Goal: Task Accomplishment & Management: Complete application form

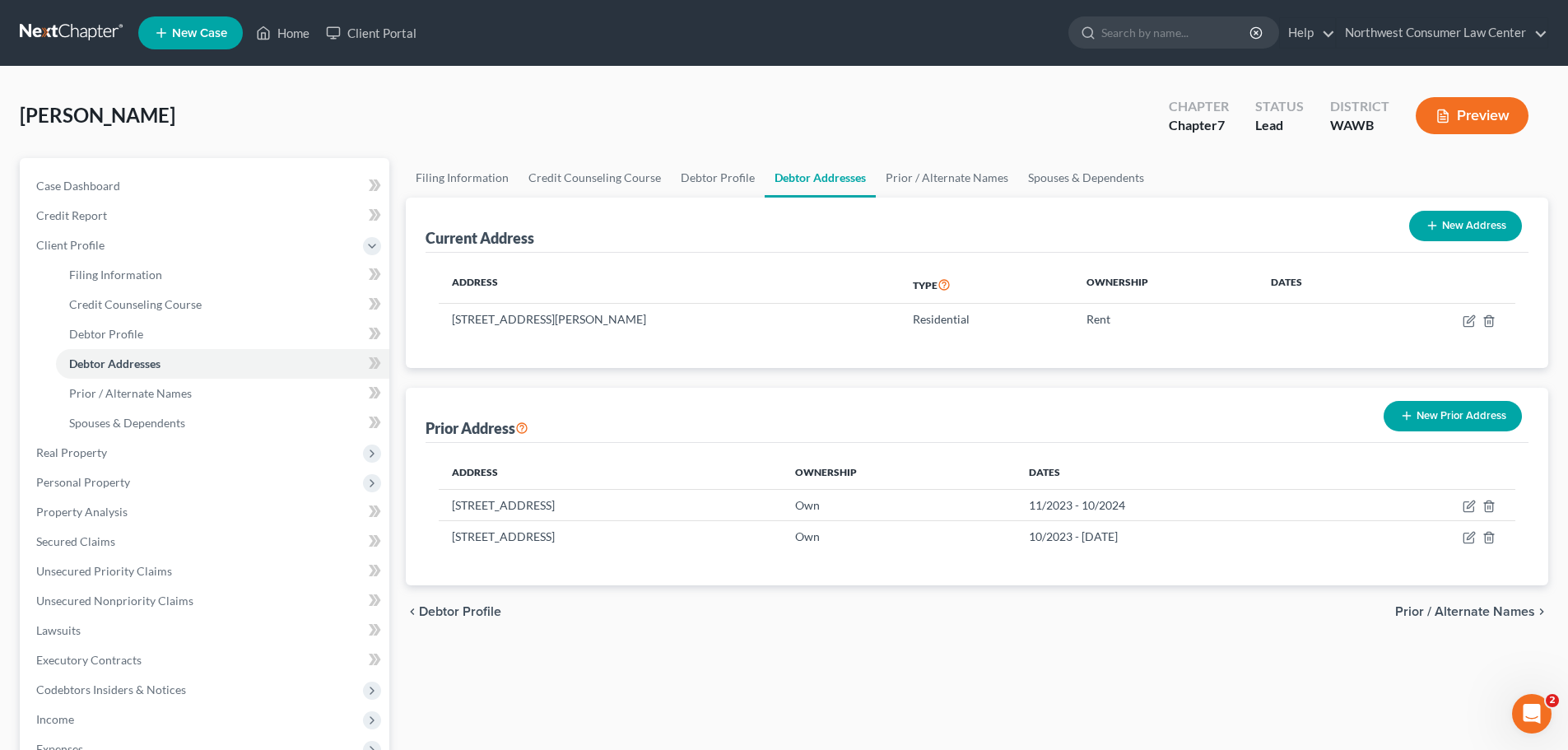
click at [64, 35] on link at bounding box center [72, 33] width 105 height 30
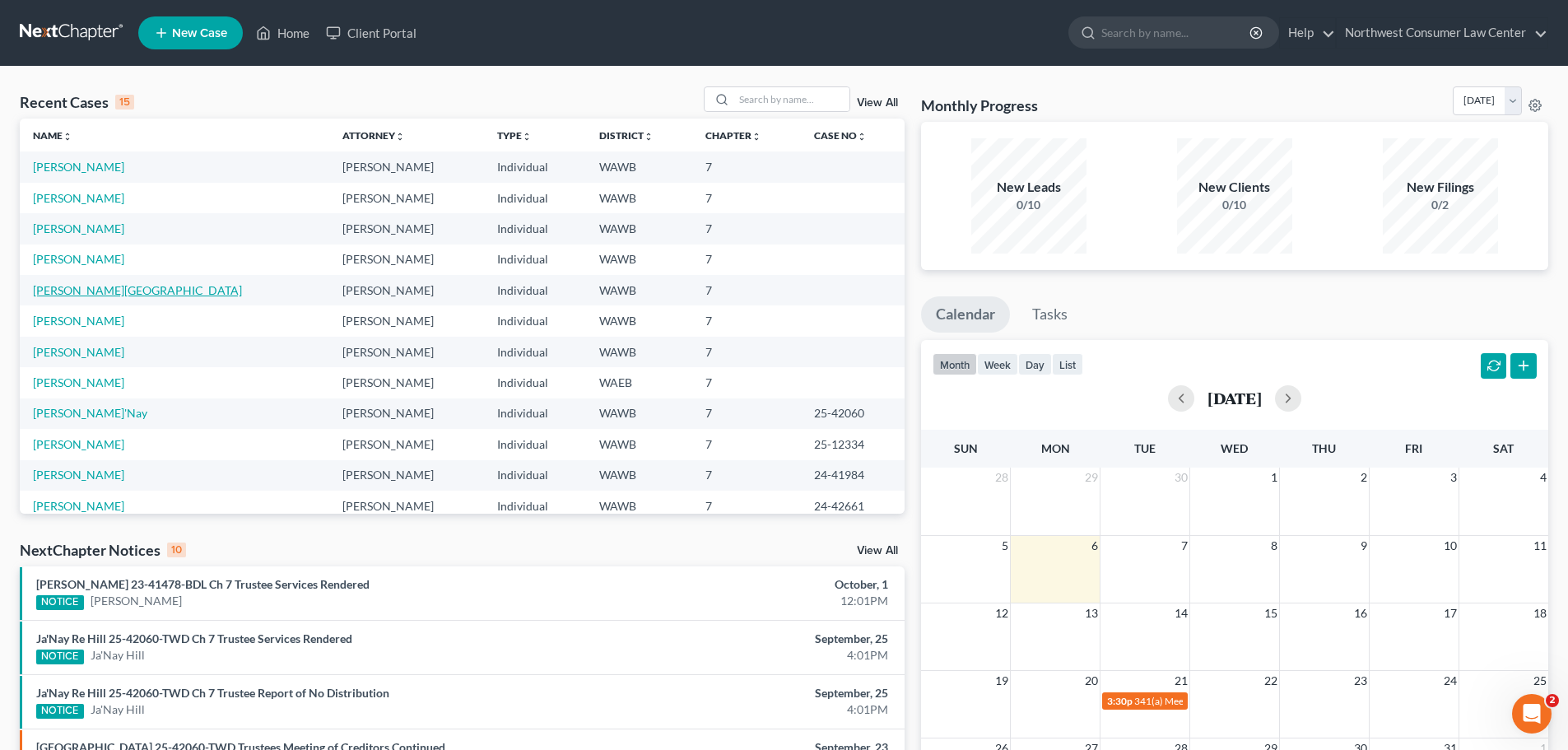
click at [67, 289] on link "Adair, Victoria" at bounding box center [137, 290] width 209 height 14
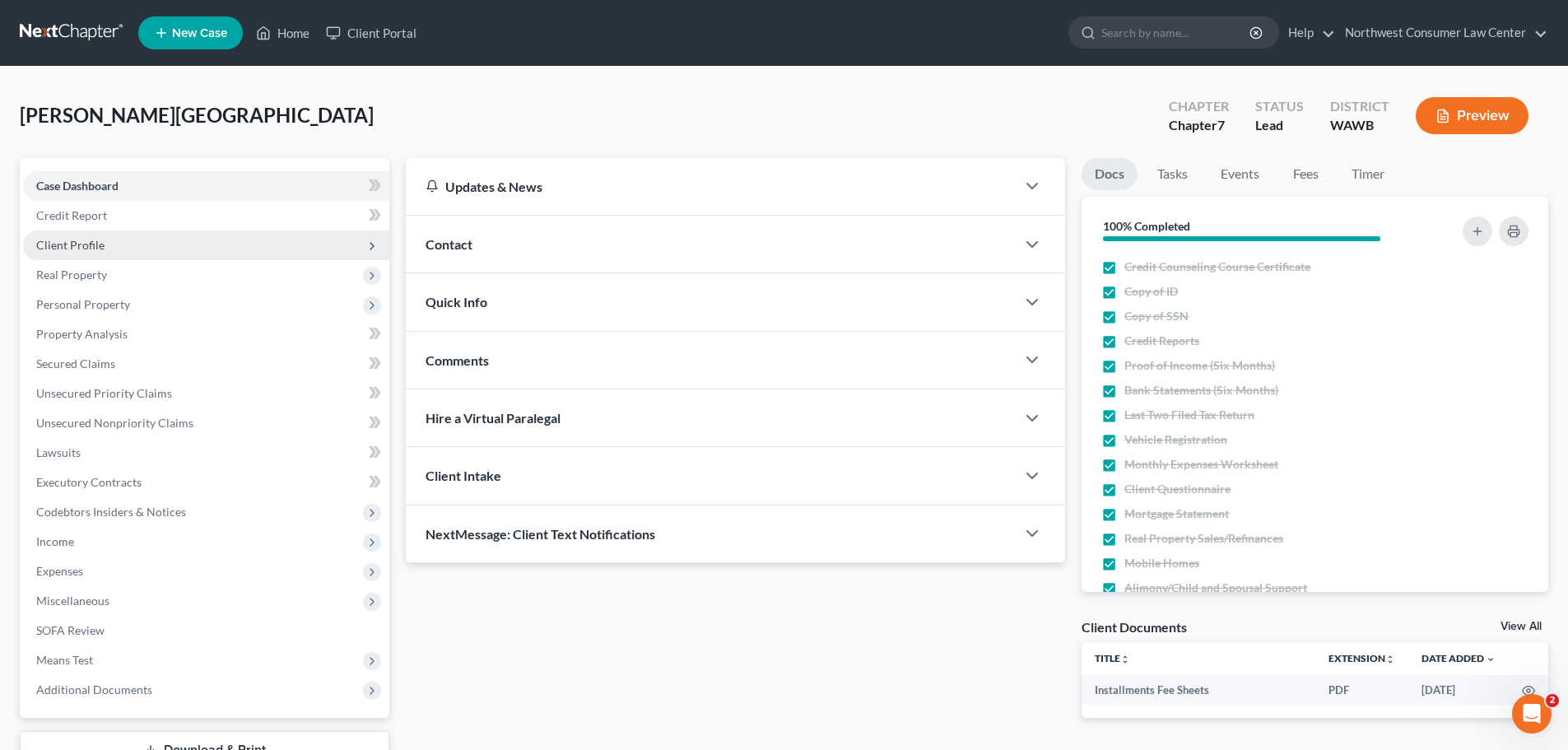
click at [191, 252] on span "Client Profile" at bounding box center [206, 245] width 366 height 30
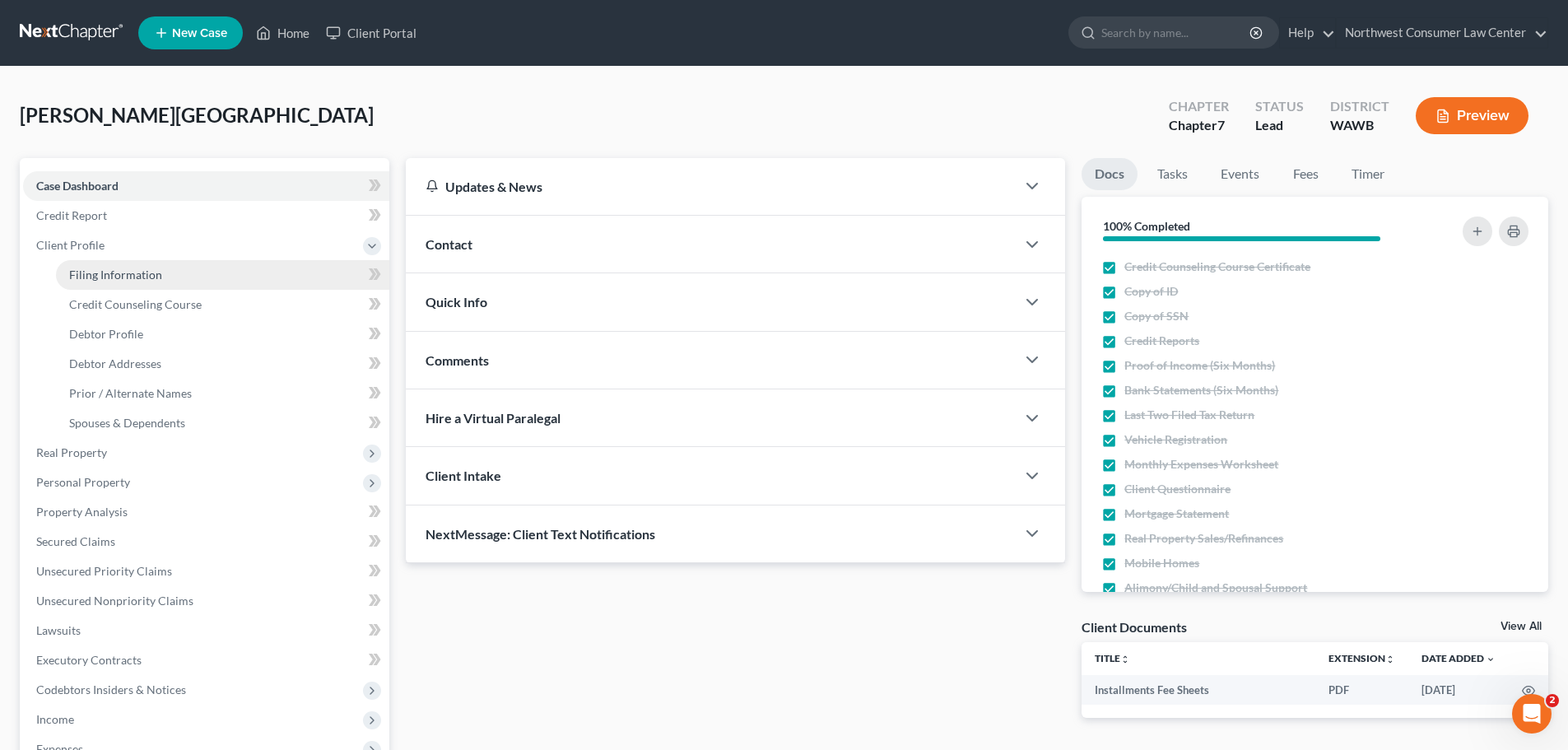
click at [201, 280] on link "Filing Information" at bounding box center [222, 274] width 333 height 30
select select "1"
select select "0"
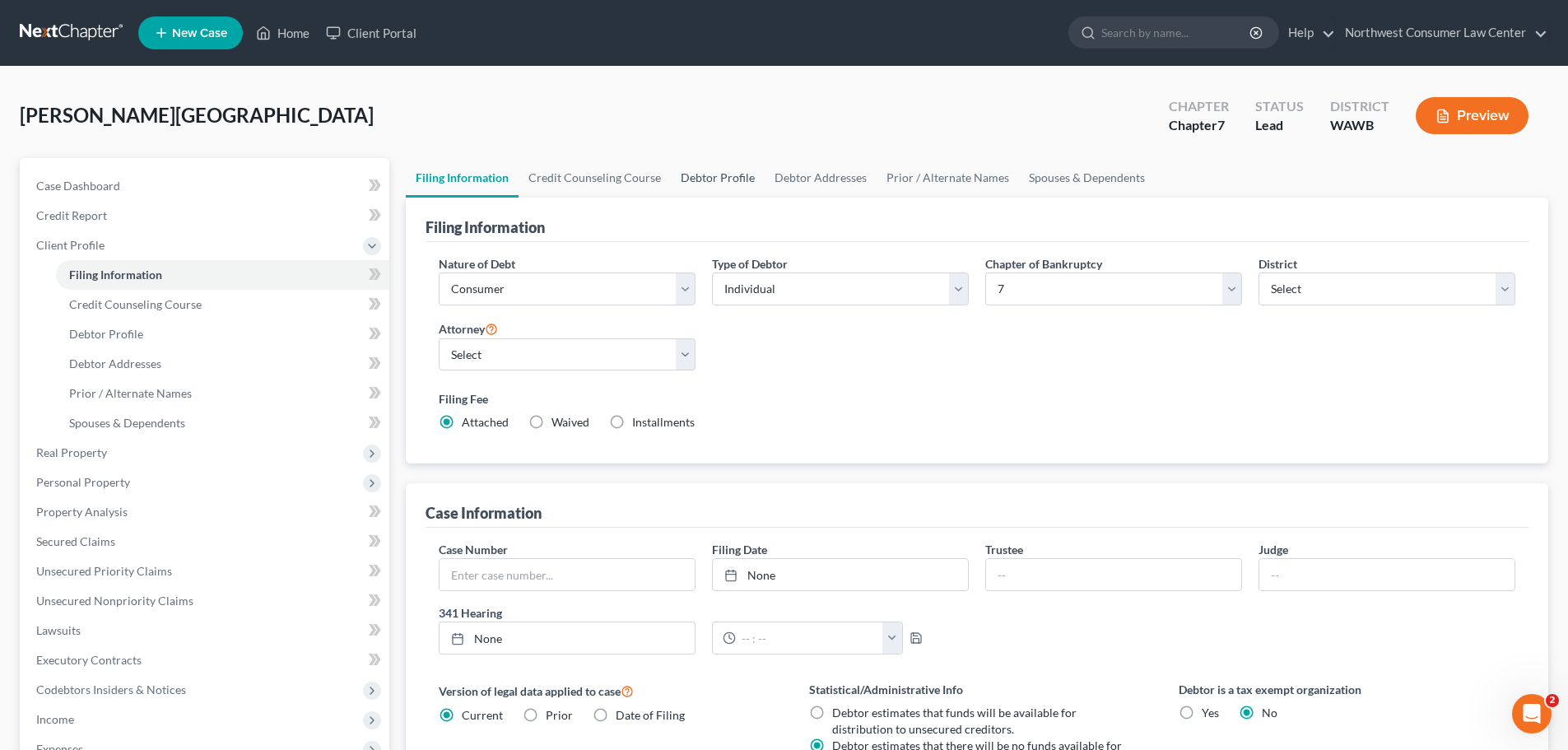
click at [715, 176] on link "Debtor Profile" at bounding box center [718, 177] width 93 height 39
select select "0"
select select "4"
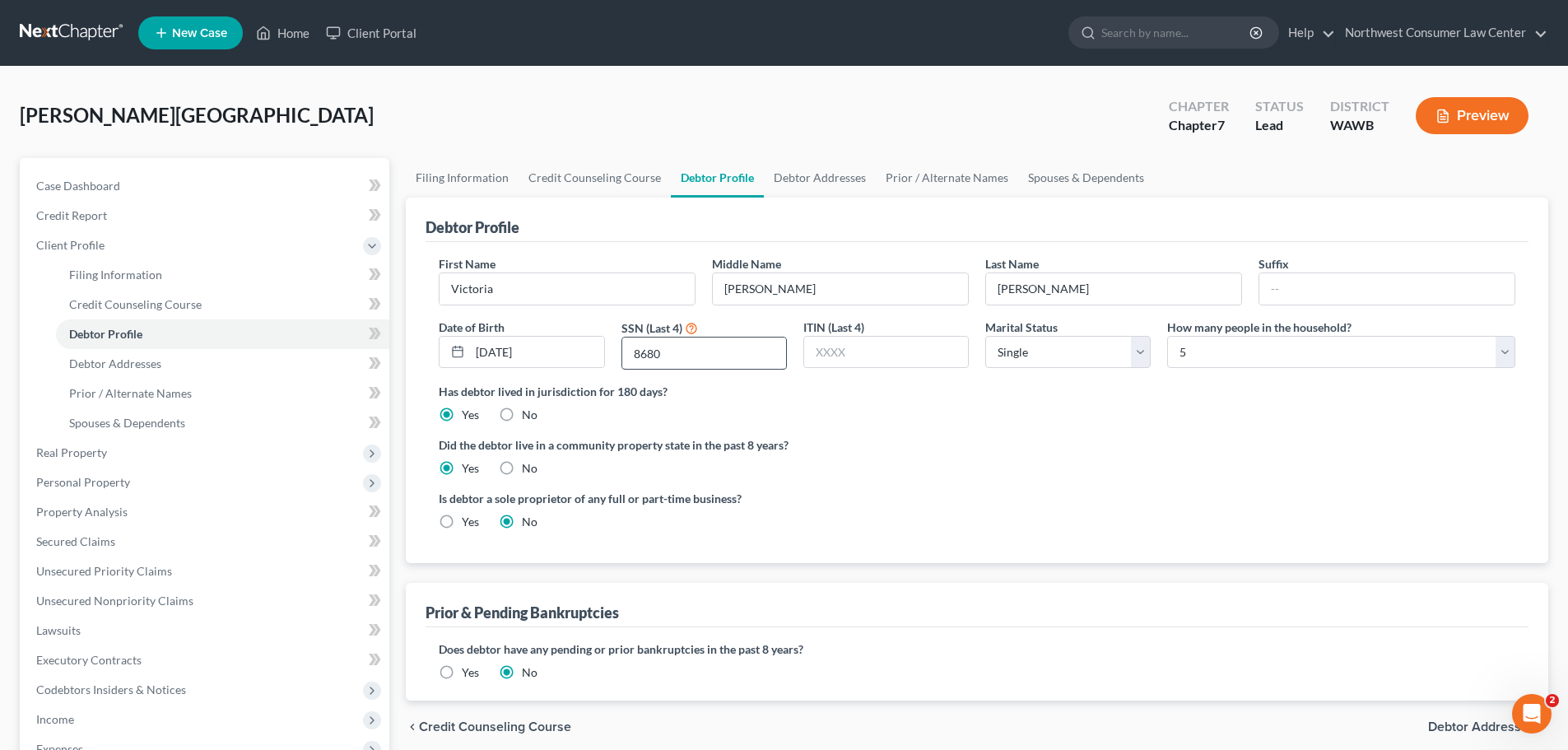
click at [720, 356] on input "8680" at bounding box center [704, 353] width 164 height 31
click at [897, 533] on div "Is debtor a sole proprietor of any full or part-time business? Yes No" at bounding box center [976, 516] width 1093 height 53
